Goal: Find specific page/section: Find specific page/section

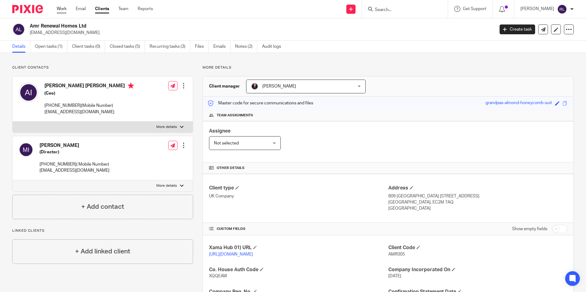
click at [66, 10] on link "Work" at bounding box center [62, 9] width 10 height 6
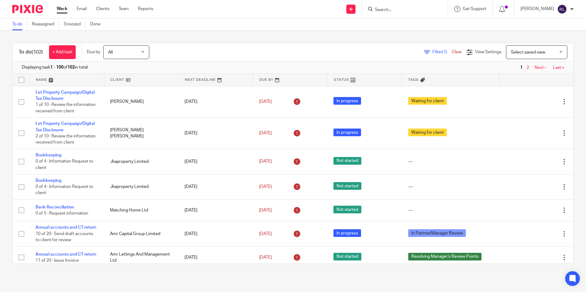
click at [401, 13] on div at bounding box center [405, 9] width 86 height 18
click at [396, 11] on input "Search" at bounding box center [401, 10] width 55 height 6
type input "g"
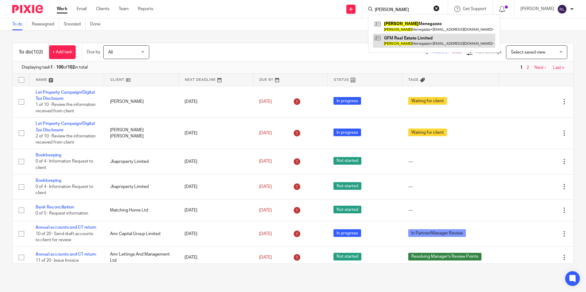
type input "gianluca"
click at [422, 42] on link at bounding box center [434, 41] width 122 height 14
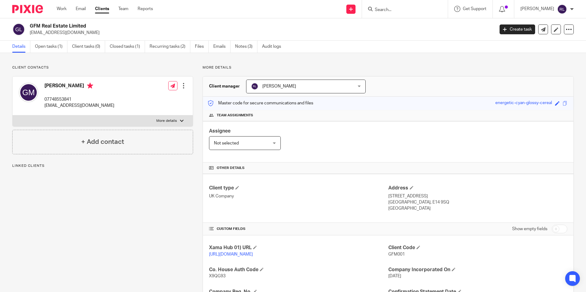
scroll to position [81, 0]
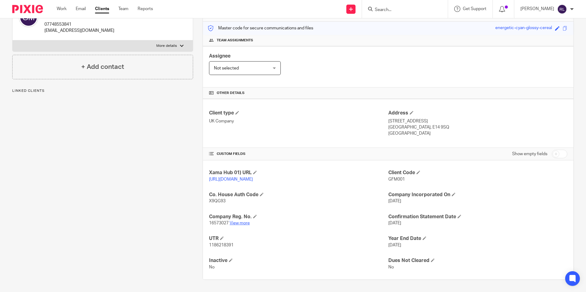
click at [240, 225] on link "View more" at bounding box center [239, 223] width 20 height 4
